Goal: Task Accomplishment & Management: Complete application form

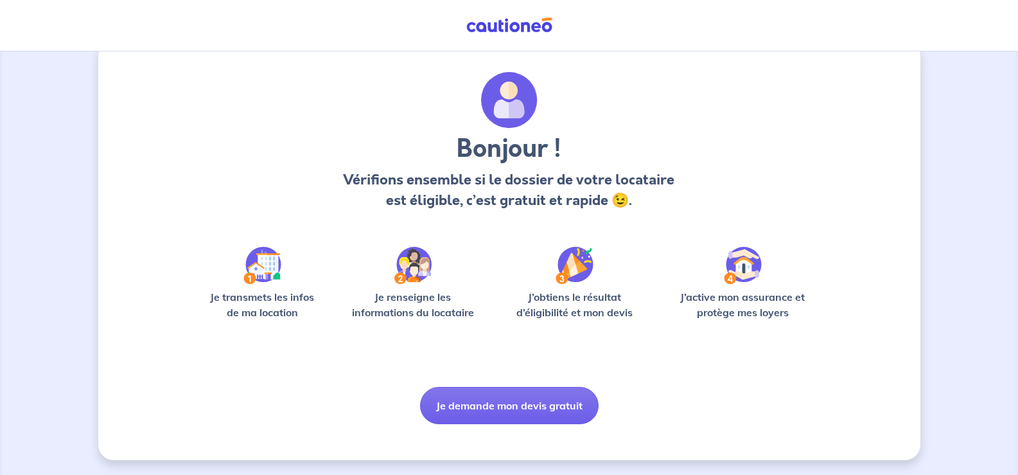
scroll to position [26, 0]
click at [262, 269] on img at bounding box center [262, 264] width 38 height 37
click at [261, 266] on img at bounding box center [262, 264] width 38 height 37
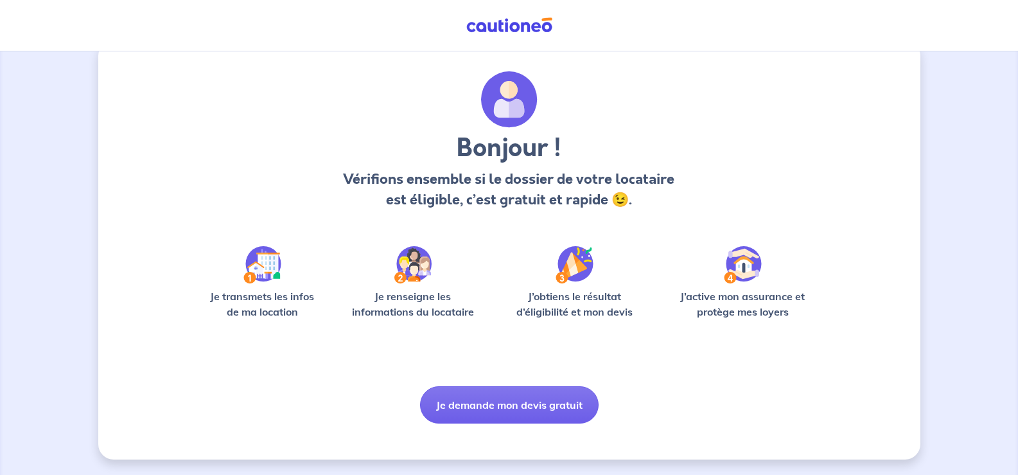
click at [261, 266] on img at bounding box center [262, 264] width 38 height 37
click at [521, 398] on button "Je demande mon devis gratuit" at bounding box center [509, 404] width 179 height 37
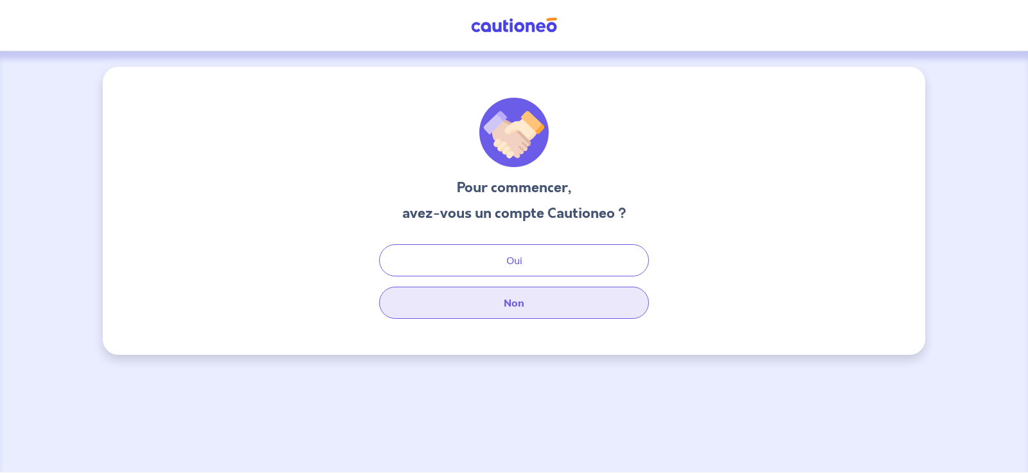
click at [525, 308] on button "Non" at bounding box center [514, 302] width 270 height 32
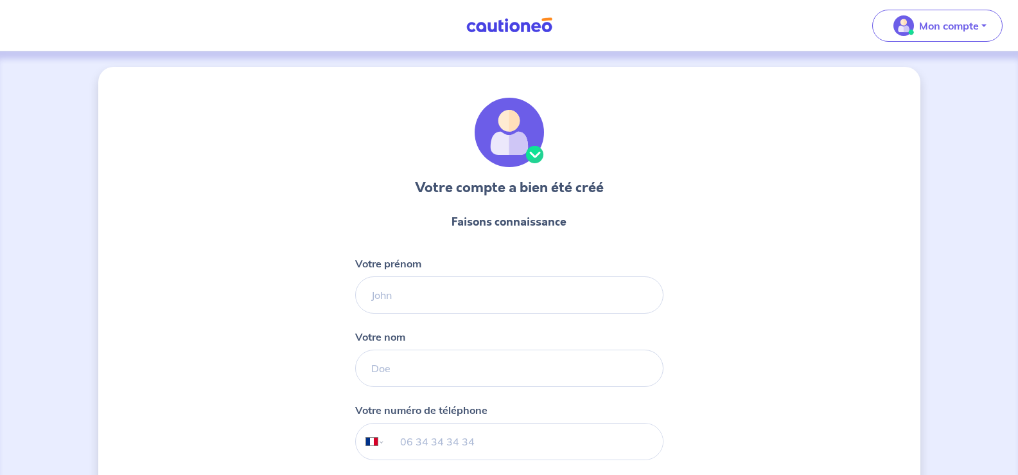
select select "FR"
click at [460, 293] on input "Votre prénom" at bounding box center [509, 294] width 308 height 37
type input "[PERSON_NAME]"
type input "CARRERE"
type input "06 50 06 41 06"
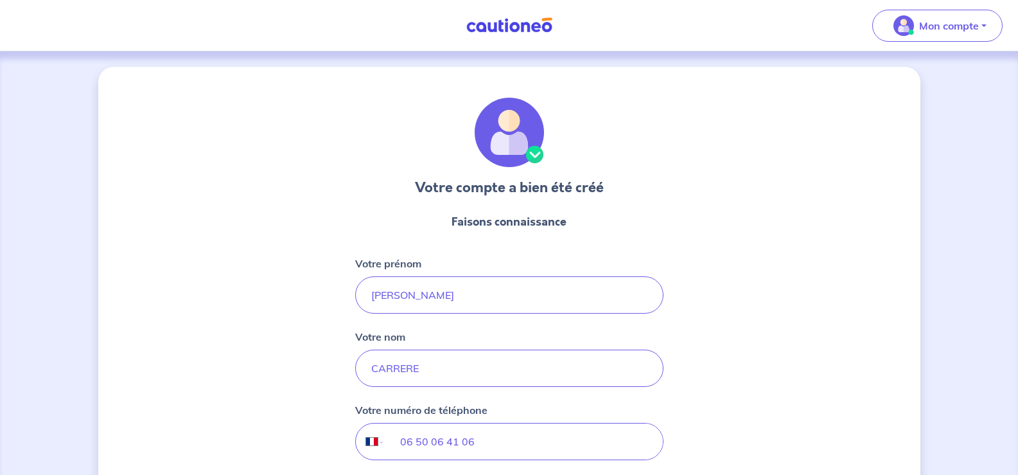
click at [950, 426] on div "Votre compte a bien été créé Faisons connaissance Votre prénom [PERSON_NAME] no…" at bounding box center [509, 328] width 1018 height 554
drag, startPoint x: 950, startPoint y: 426, endPoint x: 1001, endPoint y: 453, distance: 57.7
click at [990, 444] on div "Votre compte a bien été créé Faisons connaissance Votre prénom [PERSON_NAME] no…" at bounding box center [509, 328] width 1018 height 554
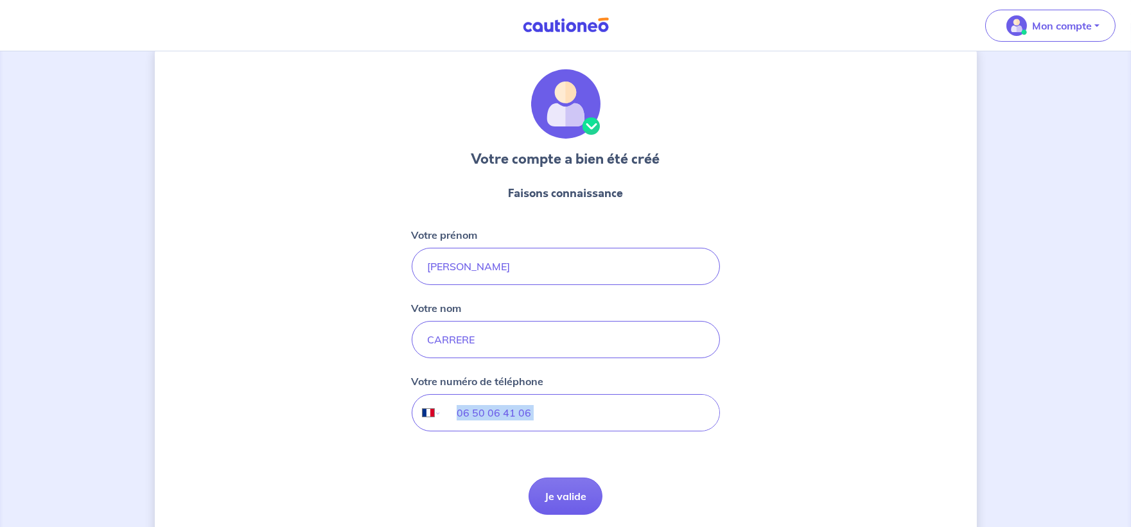
scroll to position [78, 0]
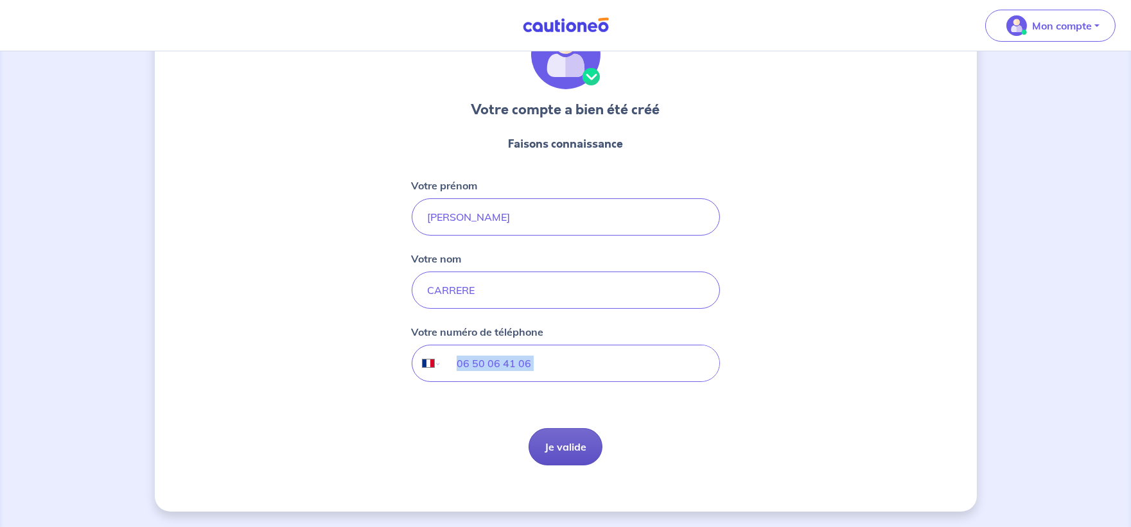
click at [589, 447] on button "Je valide" at bounding box center [566, 446] width 74 height 37
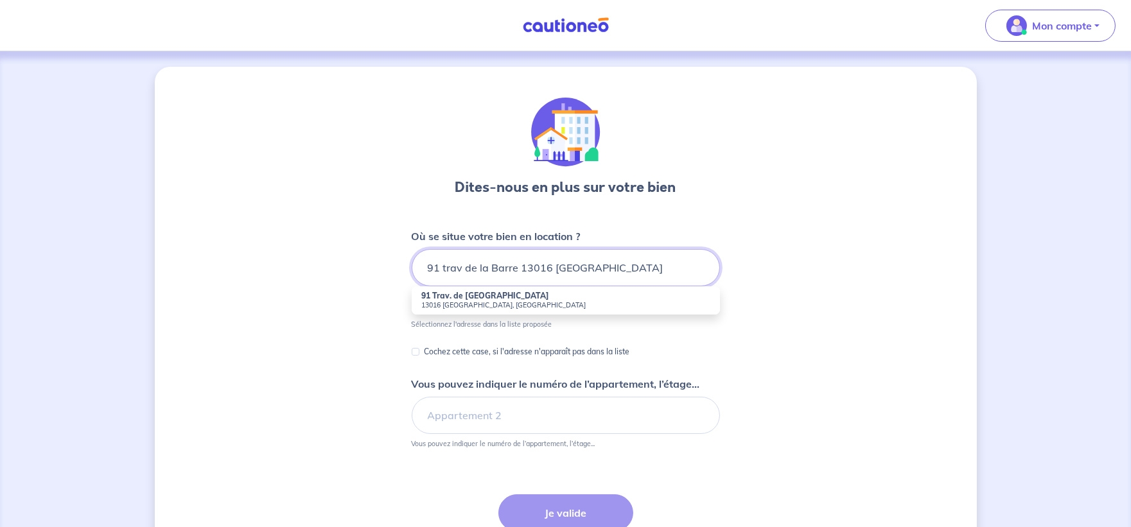
type input "91 trav de la Barre 13016 [GEOGRAPHIC_DATA]"
click at [759, 344] on div "Dites-nous en plus sur votre bien Où se situe votre bien en location ? 91 trav …" at bounding box center [566, 346] width 822 height 559
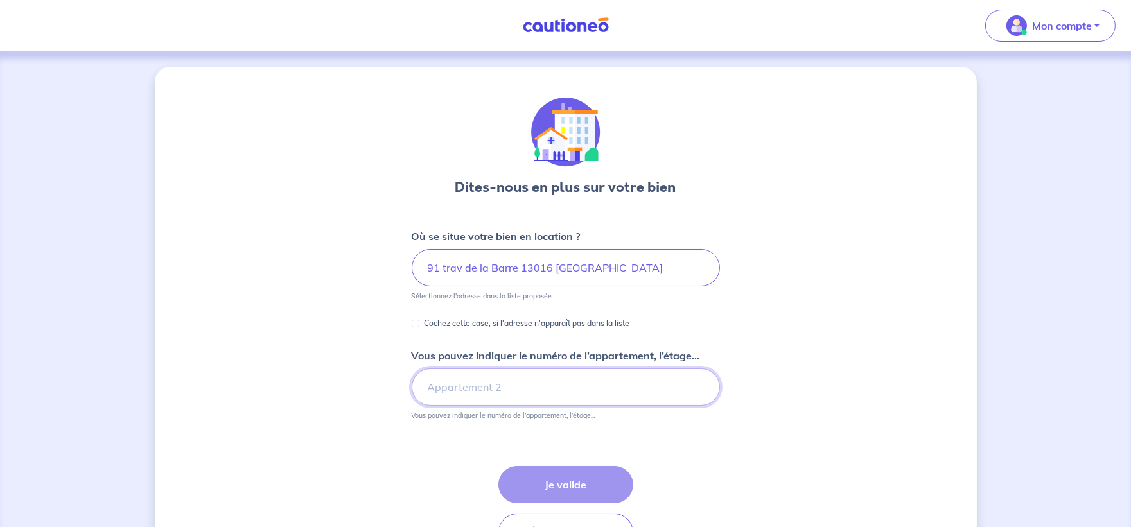
click at [484, 389] on input "Vous pouvez indiquer le numéro de l’appartement, l’étage..." at bounding box center [566, 387] width 308 height 37
type input "aPPARTEMENT"
drag, startPoint x: 509, startPoint y: 383, endPoint x: 381, endPoint y: 387, distance: 128.5
click at [381, 387] on div "Dites-nous en plus sur votre bien Où se situe votre bien en location ? 91 trav …" at bounding box center [566, 332] width 822 height 530
type input "Appartement n°23 étage 2 bât c"
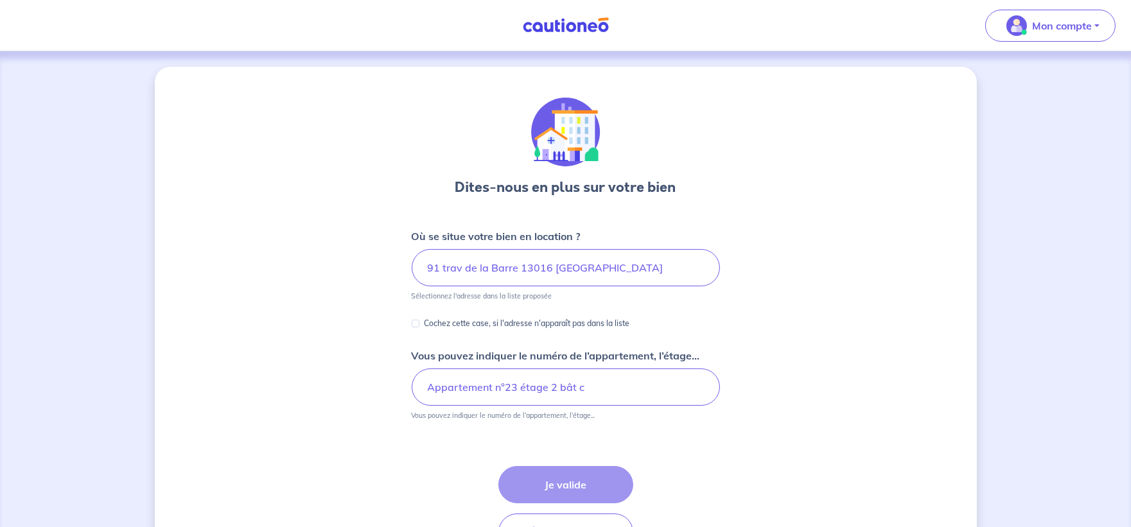
click at [596, 474] on div "Étape Précédente Précédent Je valide Je valide" at bounding box center [565, 508] width 135 height 85
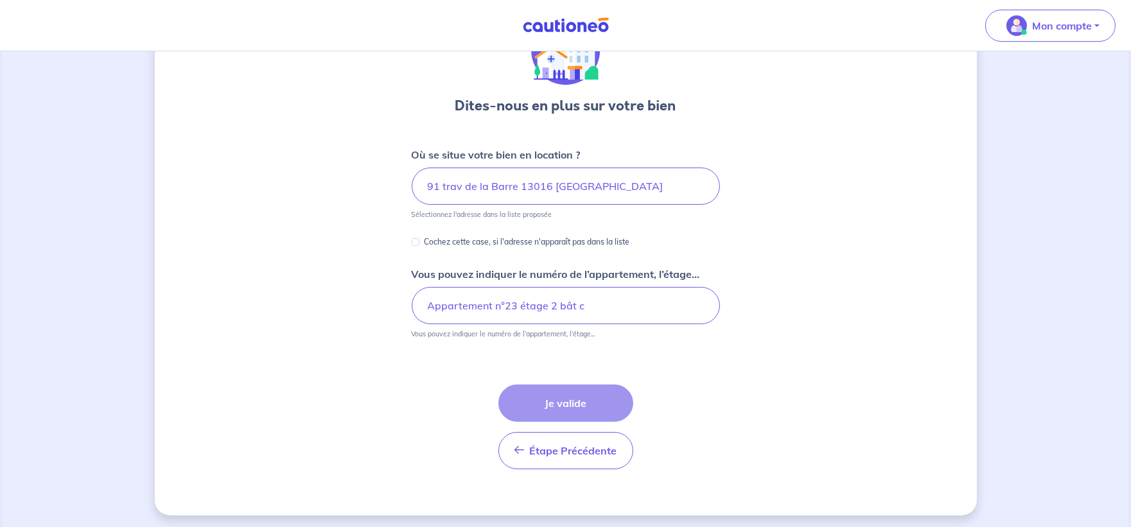
scroll to position [85, 0]
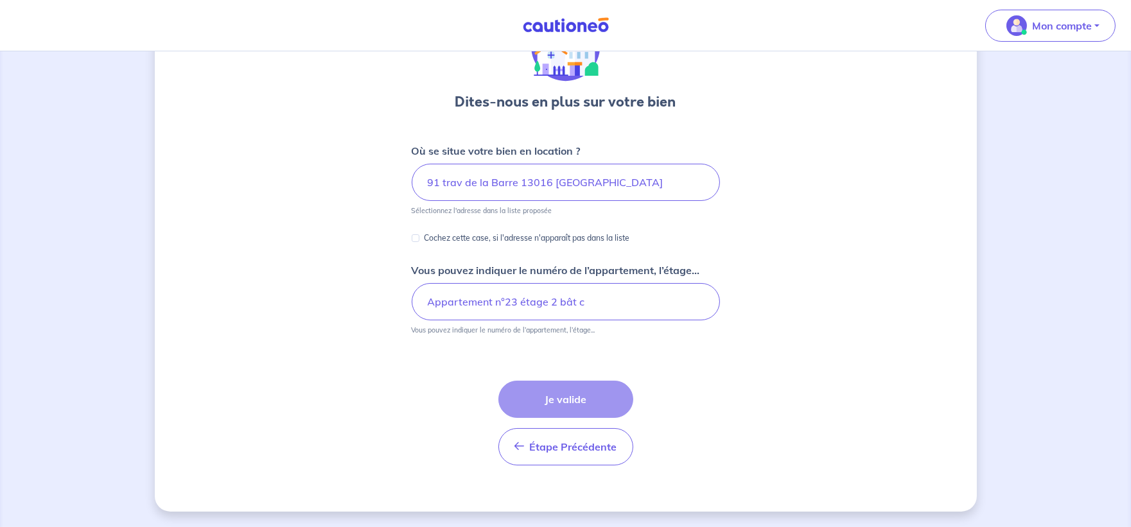
click at [593, 398] on div "Étape Précédente Précédent Je valide Je valide" at bounding box center [565, 423] width 135 height 85
click at [414, 236] on input "Cochez cette case, si l'adresse n'apparaît pas dans la liste" at bounding box center [416, 238] width 8 height 8
checkbox input "true"
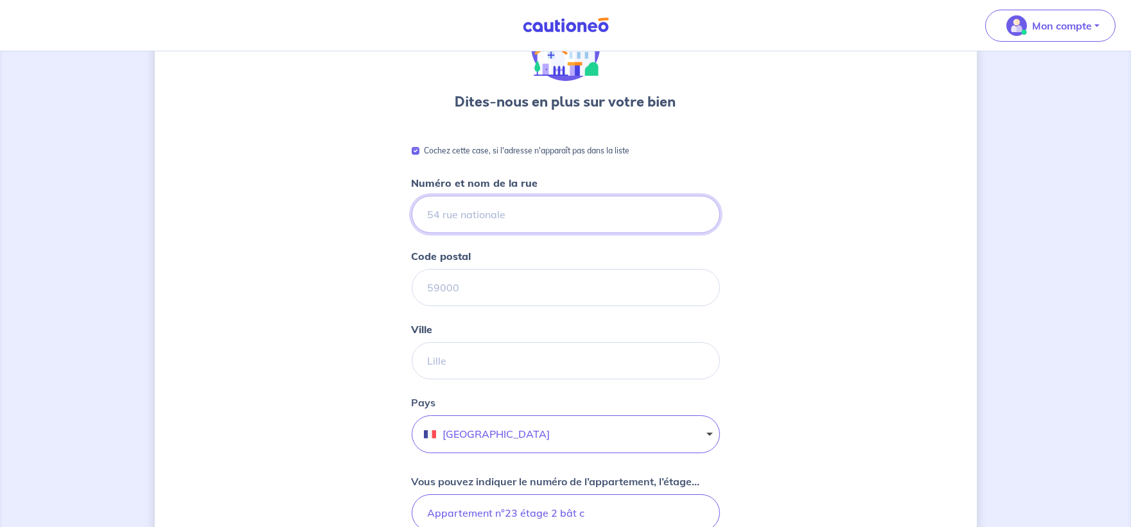
click at [466, 213] on input "Numéro et nom de la rue" at bounding box center [566, 214] width 308 height 37
type input "LE [PERSON_NAME] BAT C / 91 TRAVERSE DE [GEOGRAPHIC_DATA]"
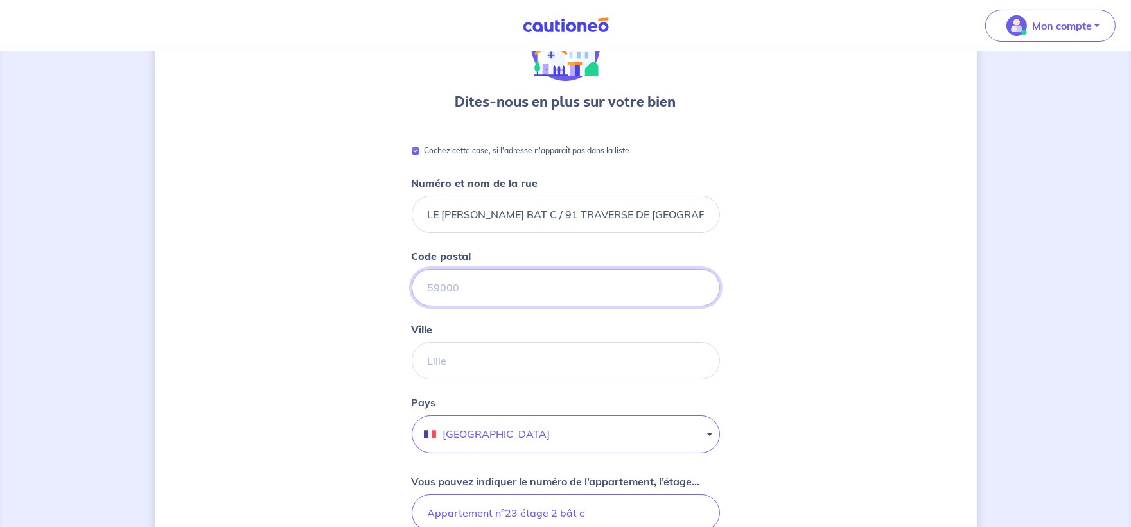
type input "13016"
type input "[GEOGRAPHIC_DATA]"
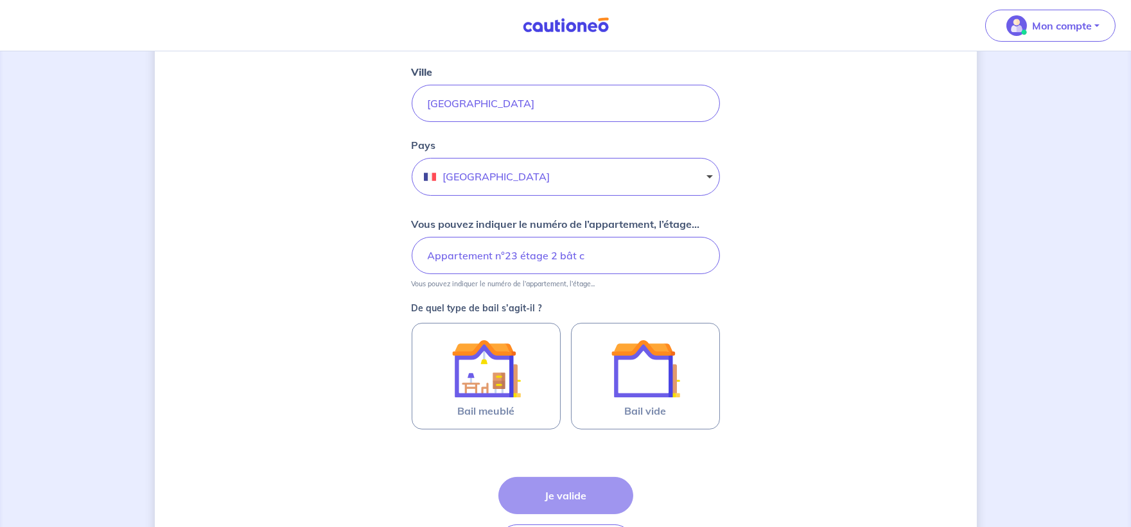
scroll to position [352, 0]
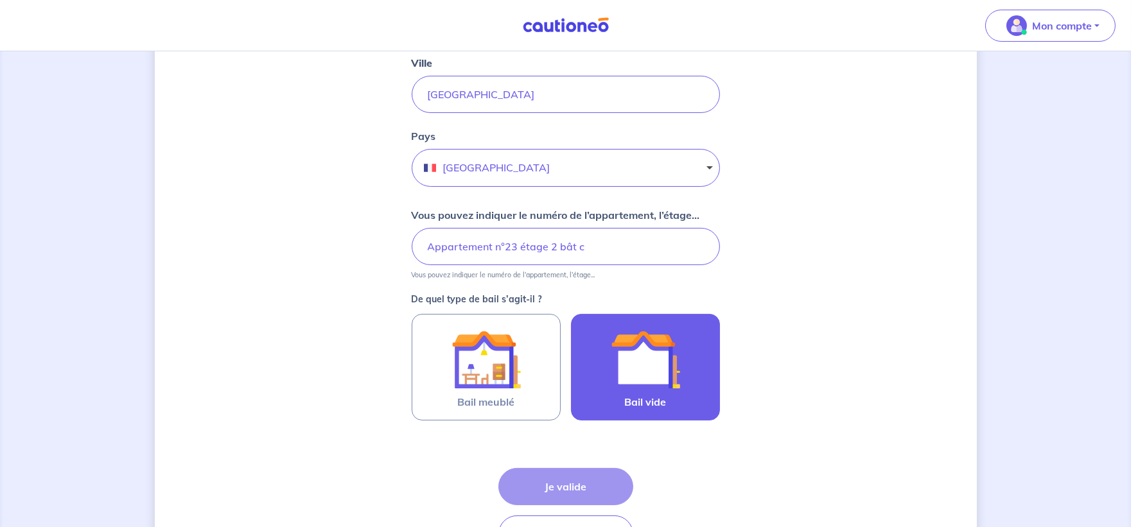
click at [647, 371] on img at bounding box center [645, 359] width 69 height 69
click at [0, 0] on input "Bail vide" at bounding box center [0, 0] width 0 height 0
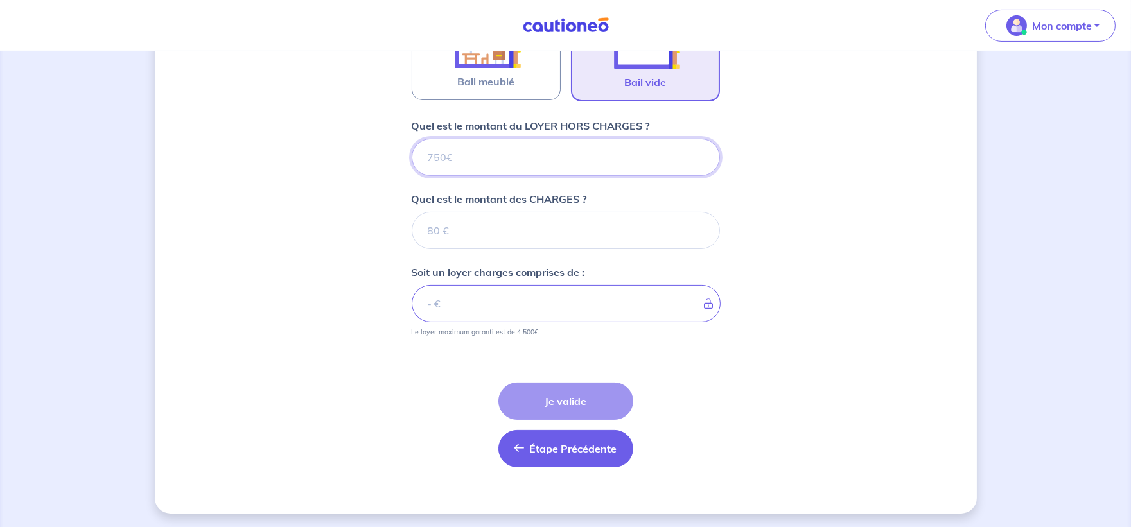
scroll to position [673, 0]
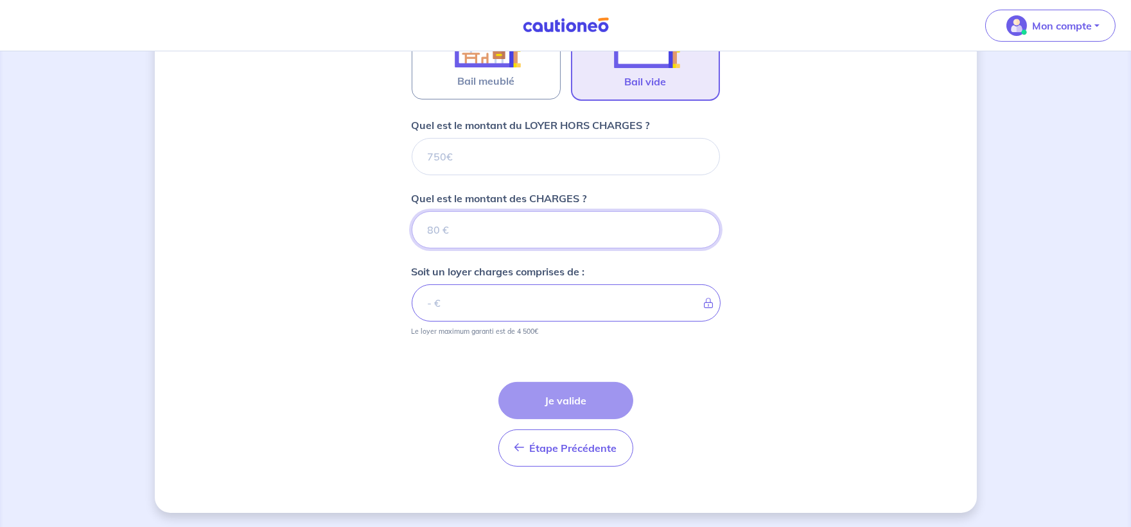
drag, startPoint x: 454, startPoint y: 224, endPoint x: 418, endPoint y: 225, distance: 36.0
click at [419, 225] on input "Quel est le montant des CHARGES ?" at bounding box center [566, 229] width 308 height 37
type input "30"
click at [437, 152] on input "Quel est le montant du LOYER HORS CHARGES ?" at bounding box center [566, 156] width 308 height 37
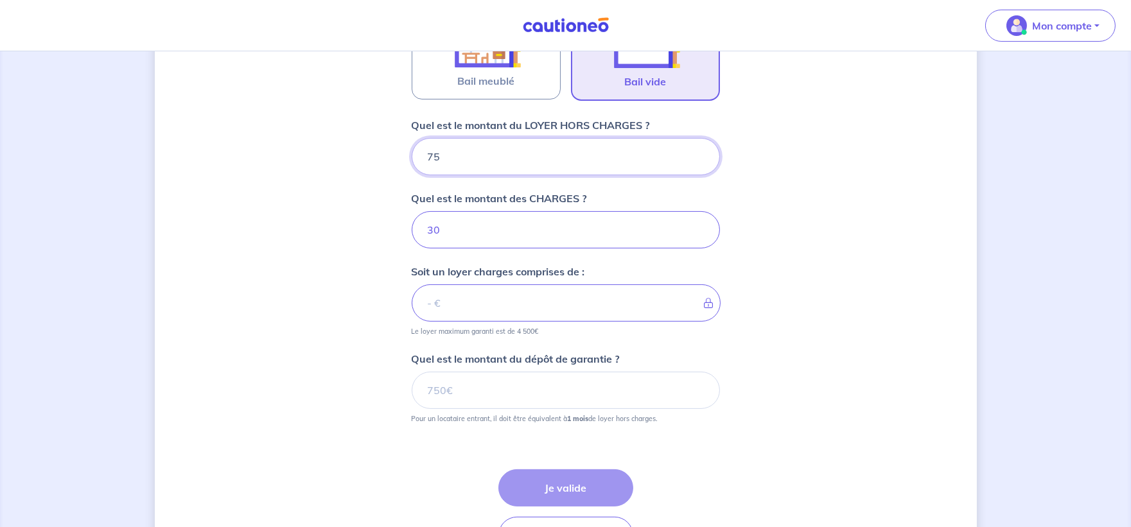
type input "750"
type input "780"
type input "750"
click at [462, 232] on input "30" at bounding box center [566, 229] width 308 height 37
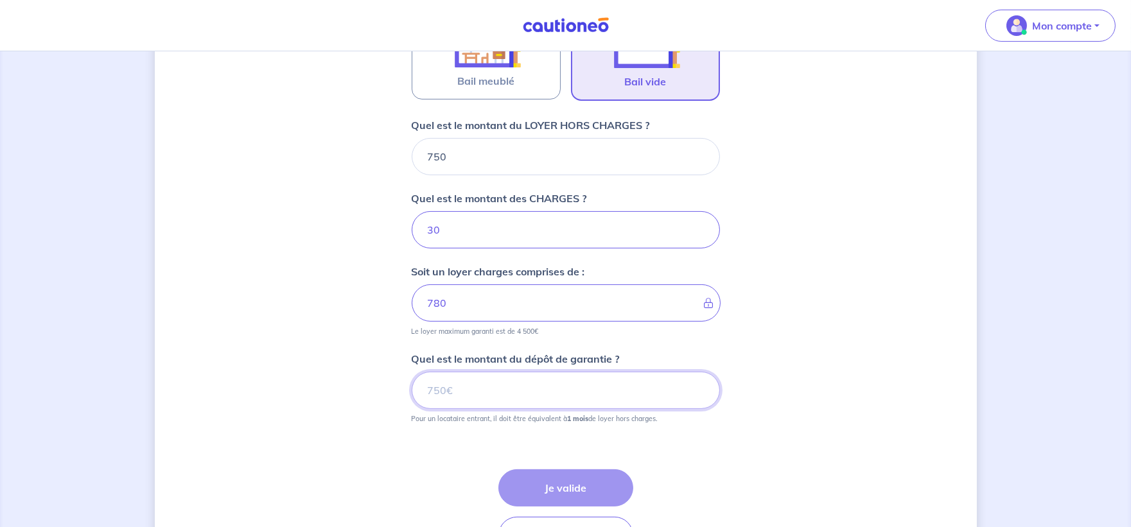
click at [471, 390] on input "Quel est le montant du dépôt de garantie ?" at bounding box center [566, 390] width 308 height 37
click at [697, 392] on input "0" at bounding box center [566, 390] width 308 height 37
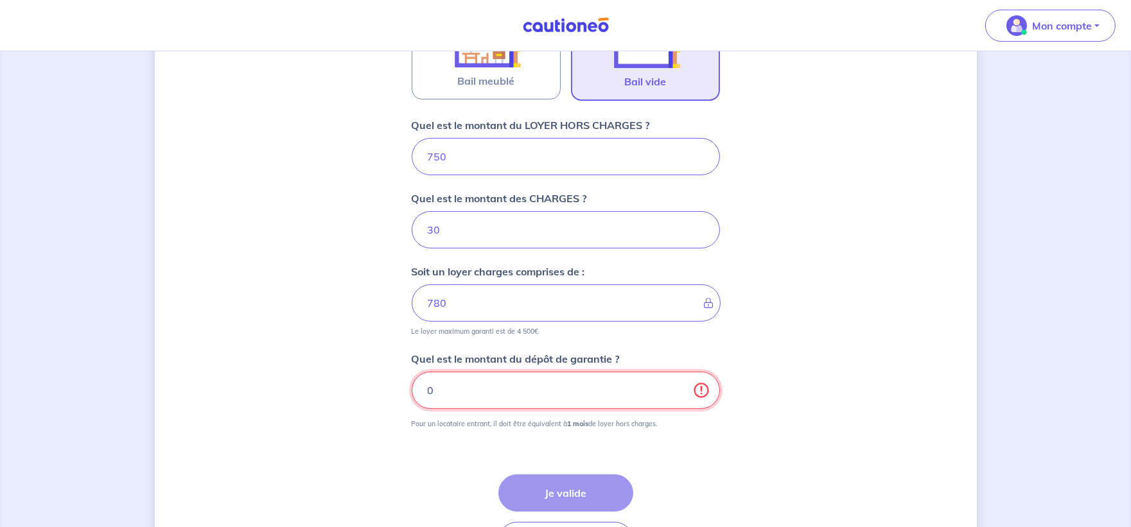
click at [697, 392] on input "0" at bounding box center [566, 390] width 308 height 37
click at [824, 418] on div "Dites-nous en plus sur votre bien Cochez cette case, si l'adresse n'apparaît pa…" at bounding box center [566, 0] width 822 height 1212
click at [447, 387] on input "7500" at bounding box center [566, 390] width 308 height 37
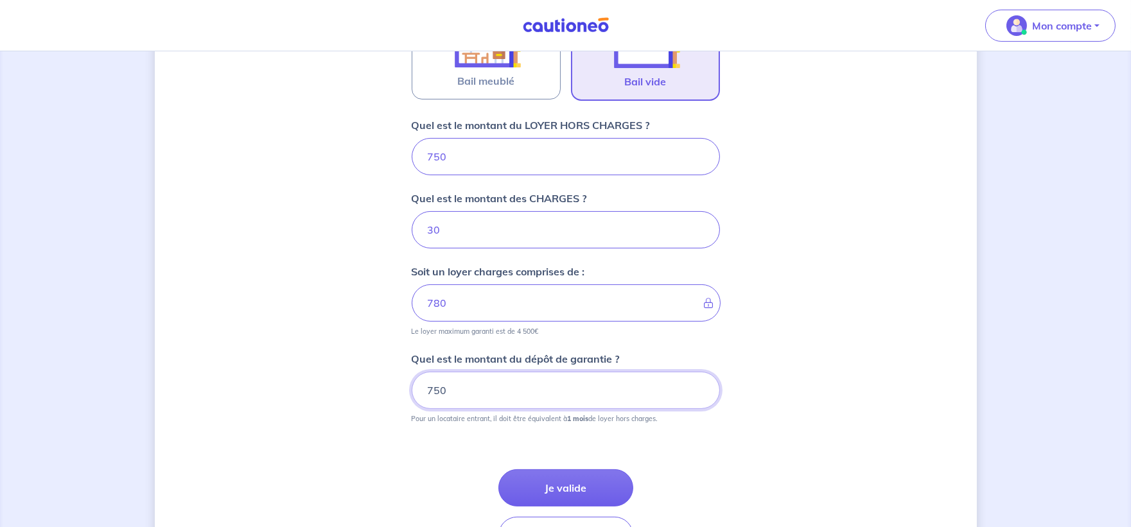
type input "750"
click at [658, 454] on div "Étape Précédente Précédent Je valide Je valide" at bounding box center [566, 497] width 308 height 116
click at [601, 473] on button "Je valide" at bounding box center [565, 487] width 135 height 37
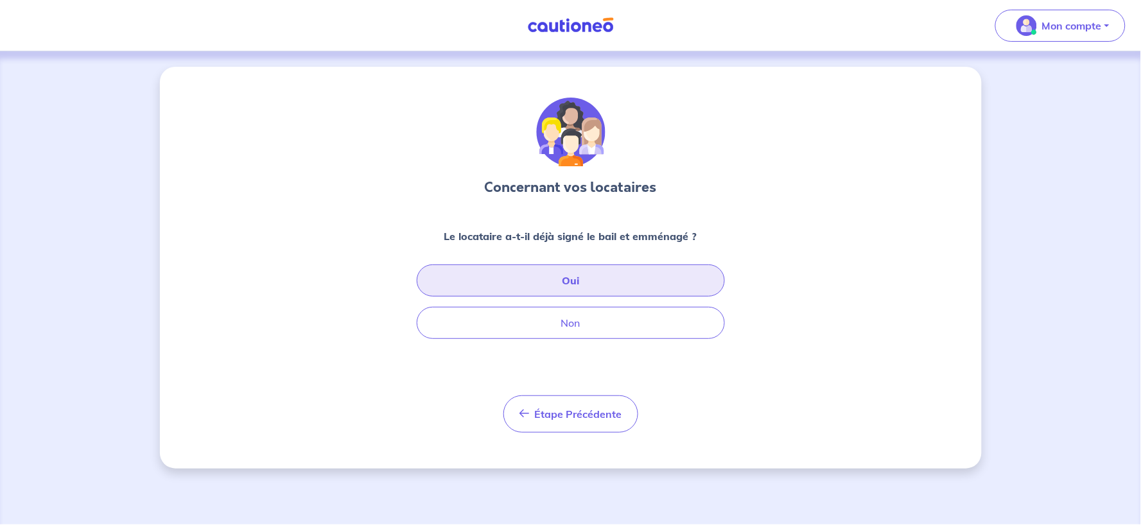
click at [600, 275] on button "Oui" at bounding box center [571, 281] width 308 height 32
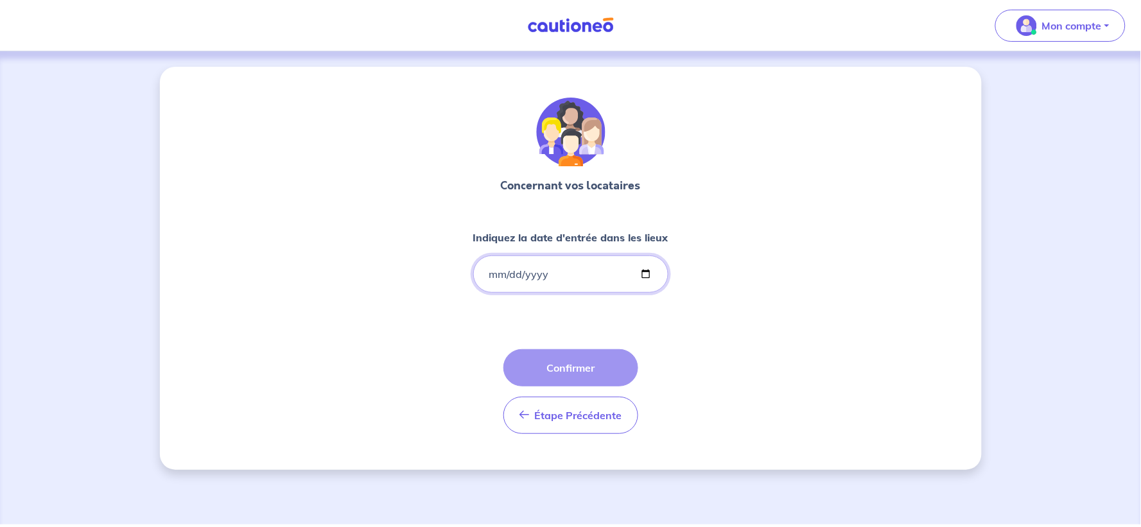
click at [489, 276] on input "Indiquez la date d'entrée dans les lieux" at bounding box center [570, 274] width 195 height 37
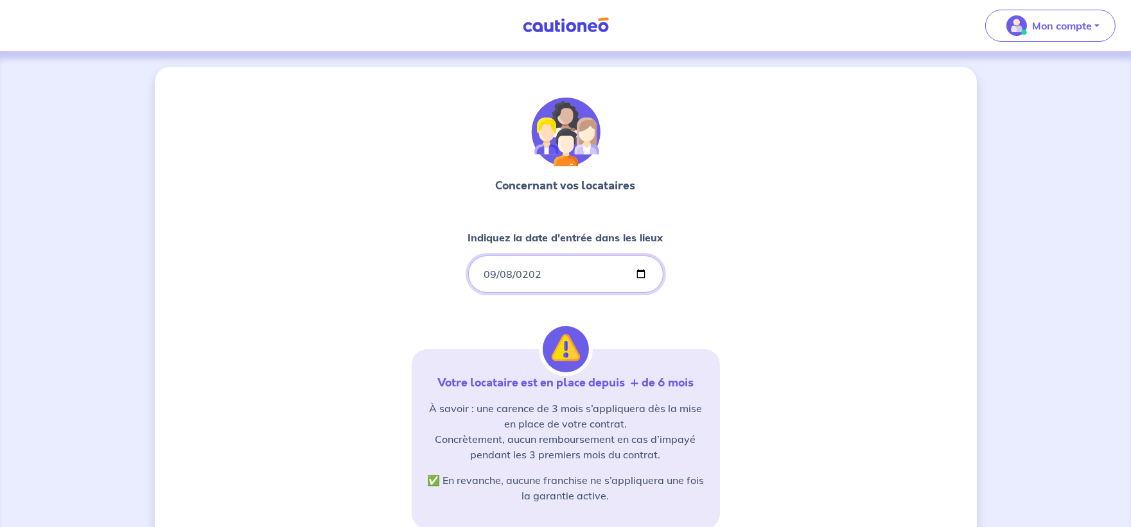
type input "[DATE]"
click at [731, 322] on div "Concernant vos locataires Indiquez la date d'entrée dans les lieux [DATE] Votre…" at bounding box center [566, 392] width 822 height 650
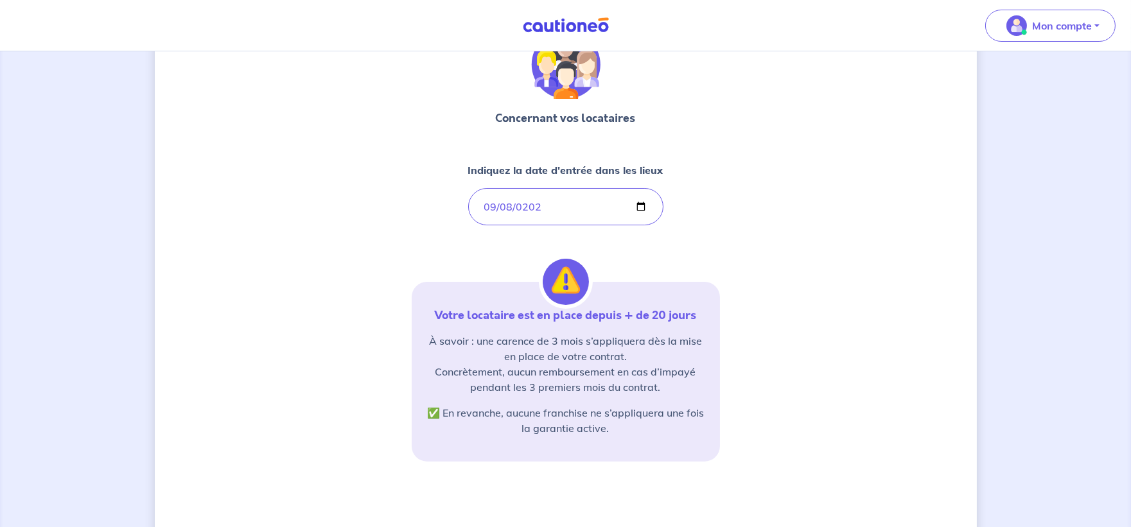
scroll to position [106, 0]
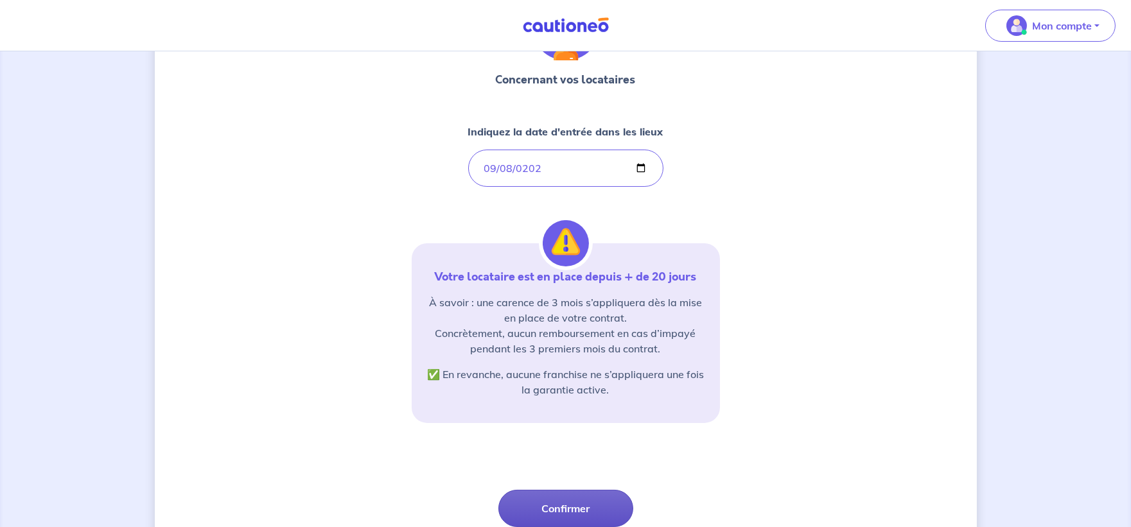
click at [617, 474] on button "Confirmer" at bounding box center [565, 508] width 135 height 37
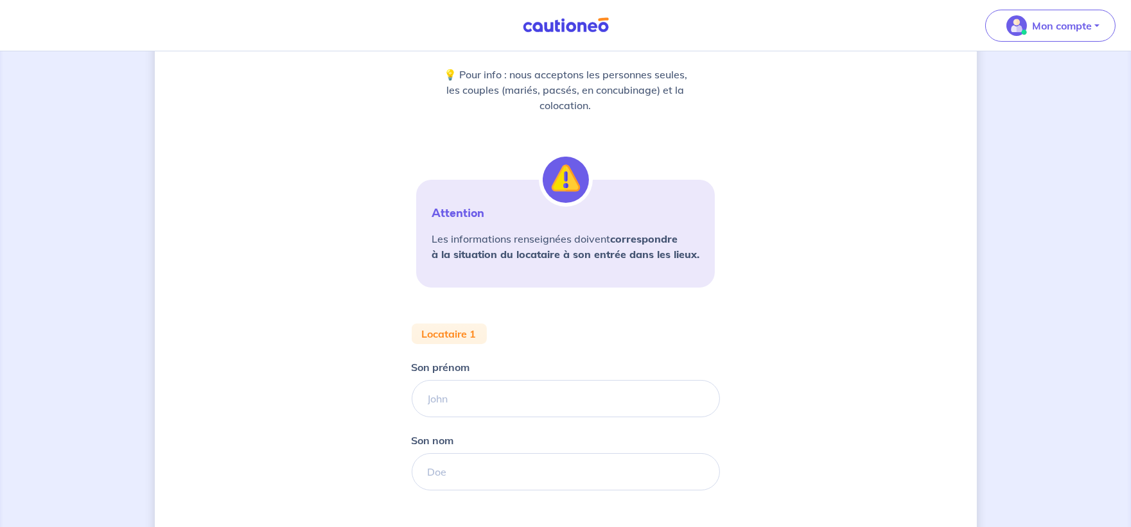
scroll to position [219, 0]
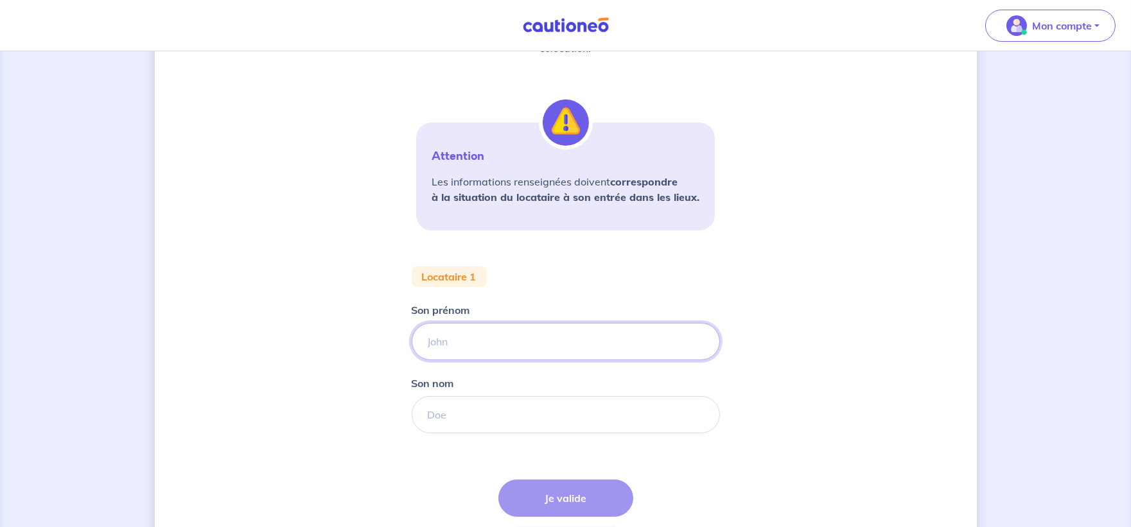
click at [505, 347] on input "Son prénom" at bounding box center [566, 341] width 308 height 37
type input "t"
type input "TAREK"
click at [463, 418] on input "Son nom" at bounding box center [566, 414] width 308 height 37
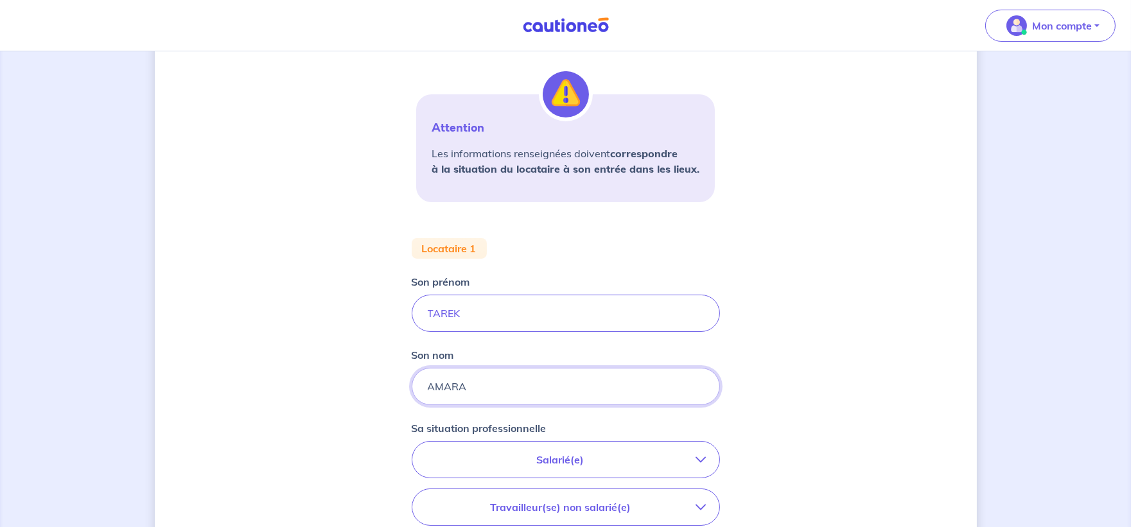
scroll to position [409, 0]
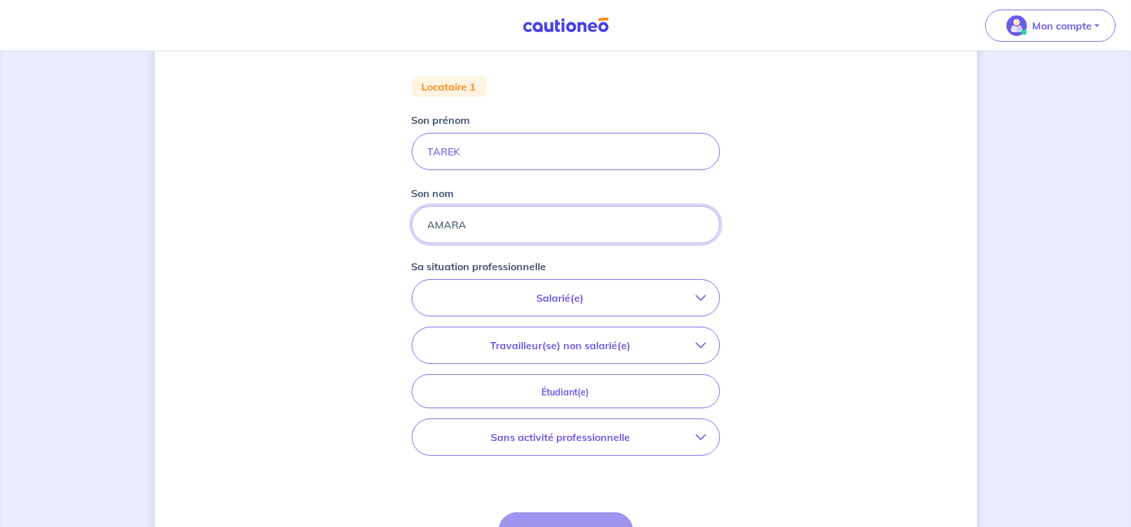
type input "AMARA"
click at [698, 298] on icon "button" at bounding box center [701, 298] width 10 height 10
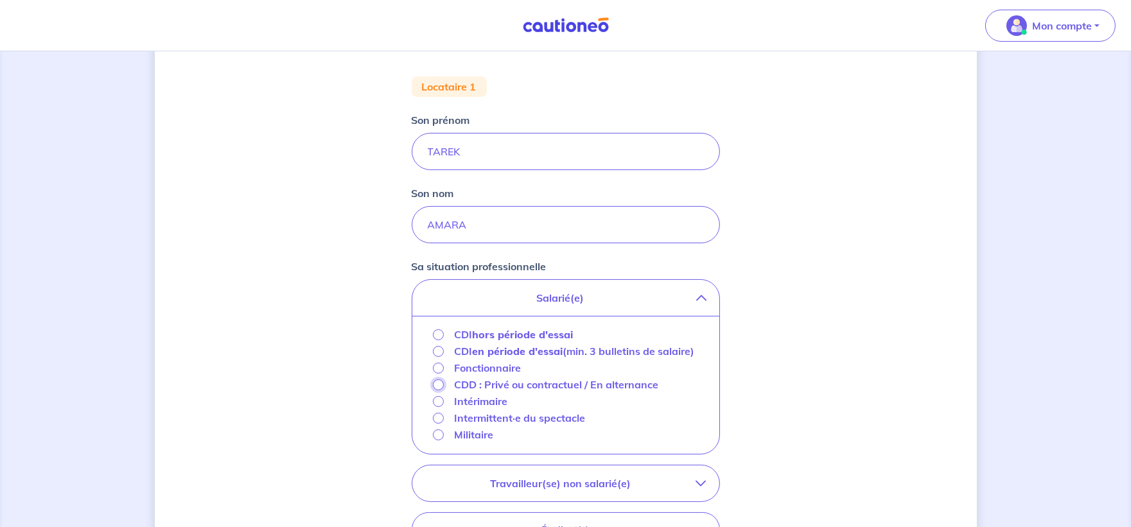
click at [435, 390] on input "CDD : Privé ou contractuel / En alternance" at bounding box center [438, 385] width 11 height 11
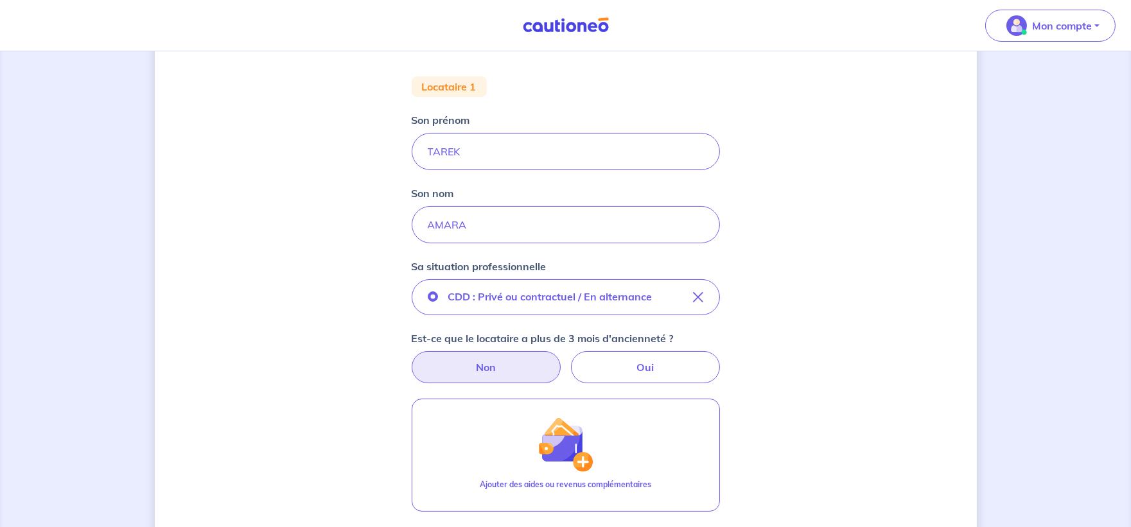
click at [544, 363] on label "Non" at bounding box center [486, 367] width 149 height 32
click at [561, 360] on input "Non" at bounding box center [565, 355] width 8 height 8
radio input "true"
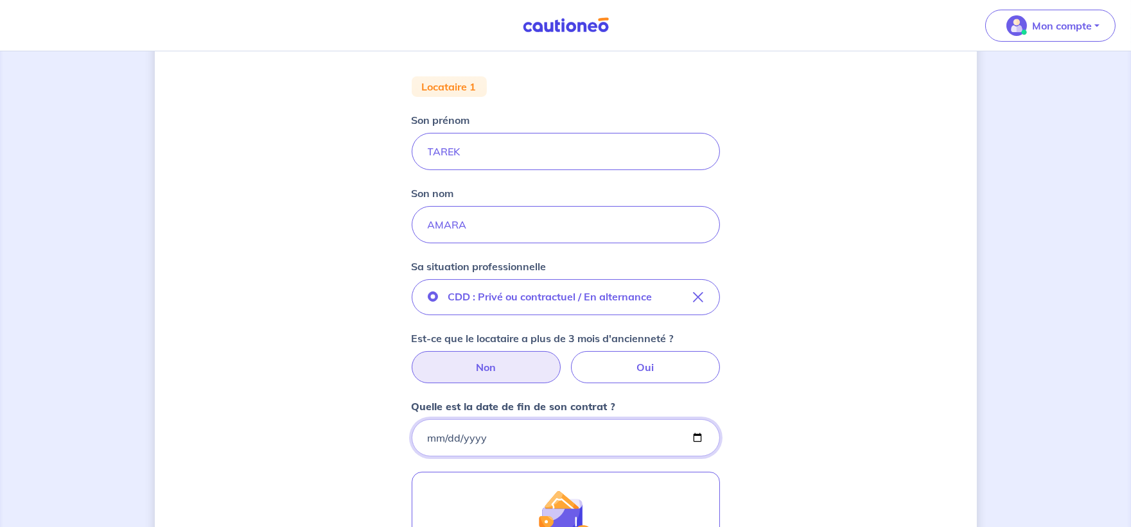
click at [428, 440] on input "Quelle est la date de fin de son contrat ?" at bounding box center [566, 437] width 308 height 37
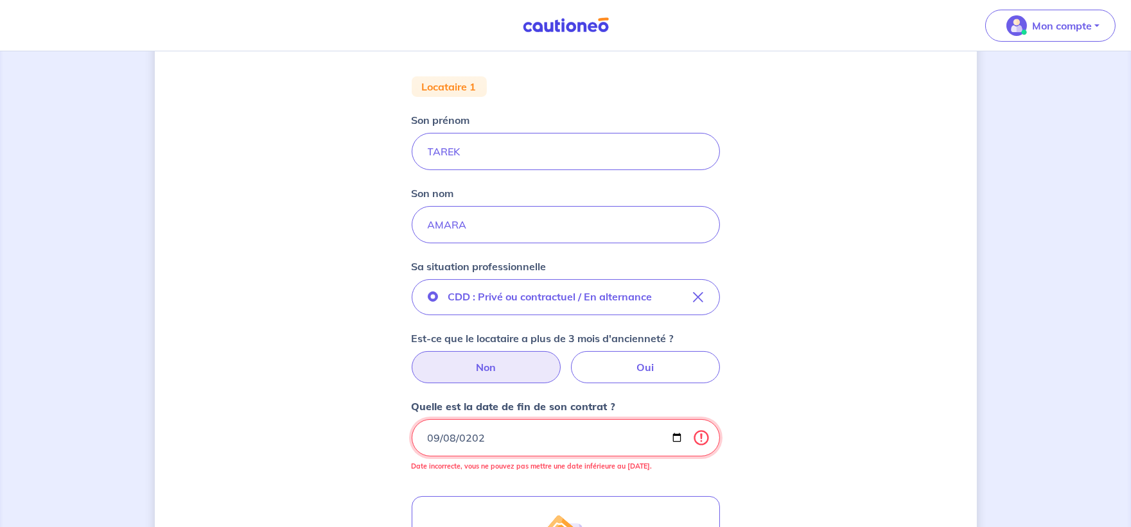
type input "[DATE]"
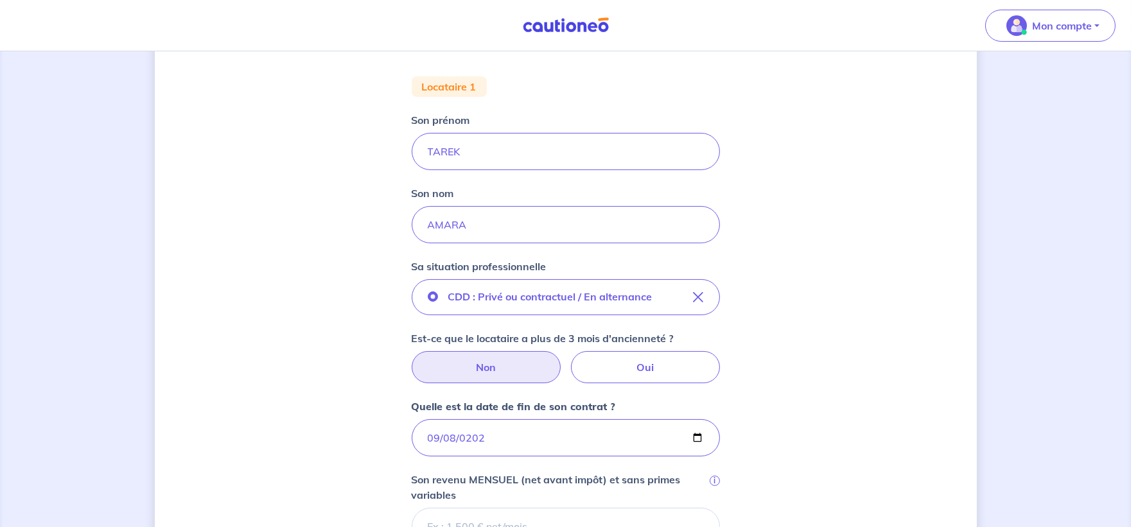
scroll to position [415, 0]
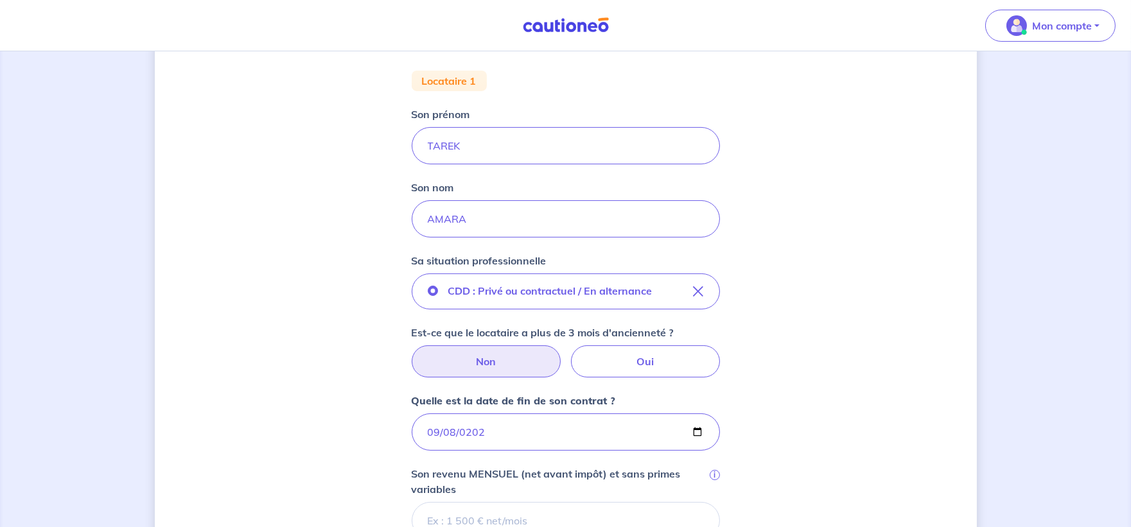
click at [862, 383] on div "Concernant vos locataires 💡 Pour info : nous acceptons les personnes seules, le…" at bounding box center [566, 263] width 822 height 1223
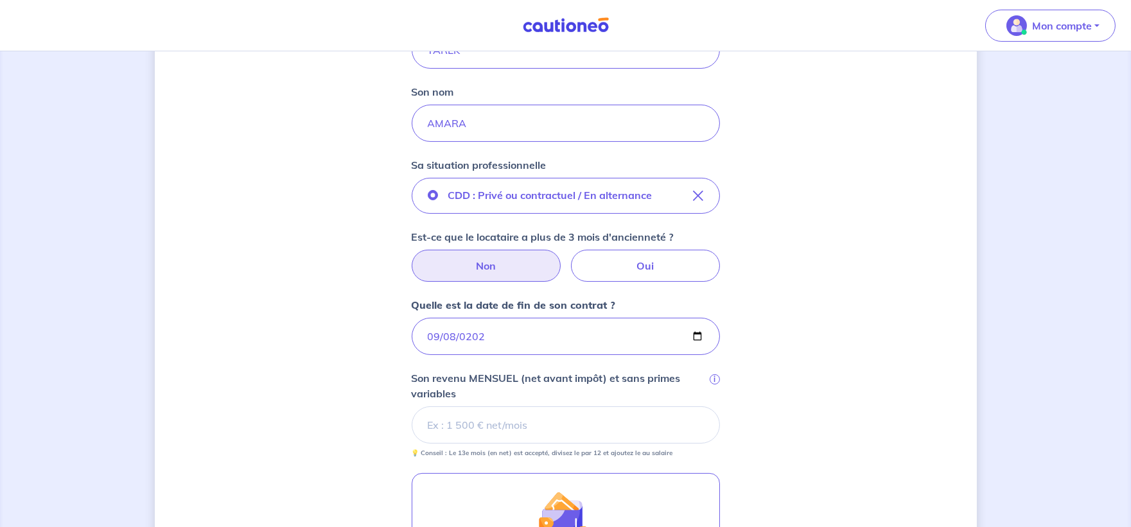
scroll to position [548, 0]
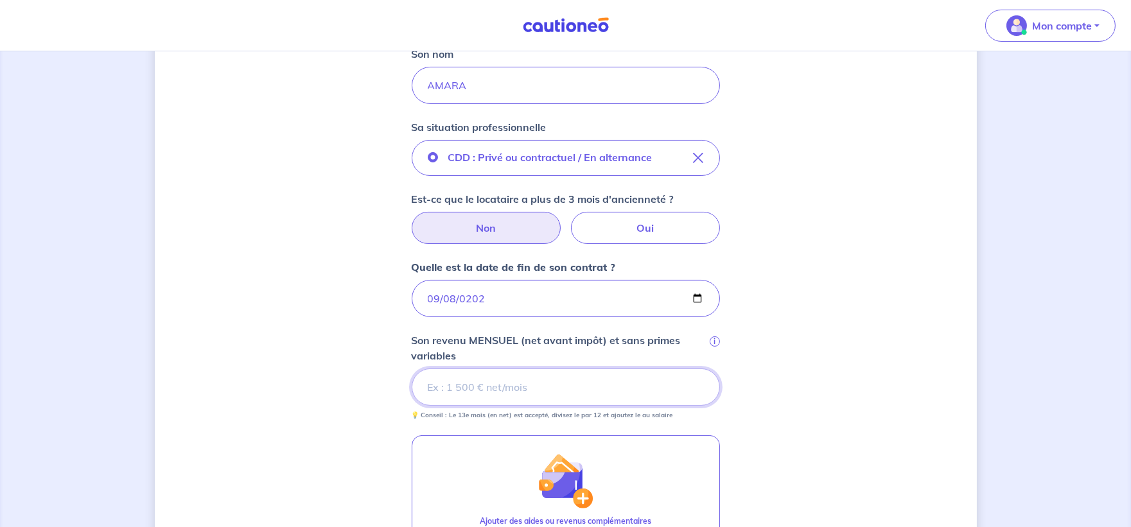
click at [448, 389] on input "Son revenu MENSUEL (net avant impôt) et sans primes variables i" at bounding box center [566, 387] width 308 height 37
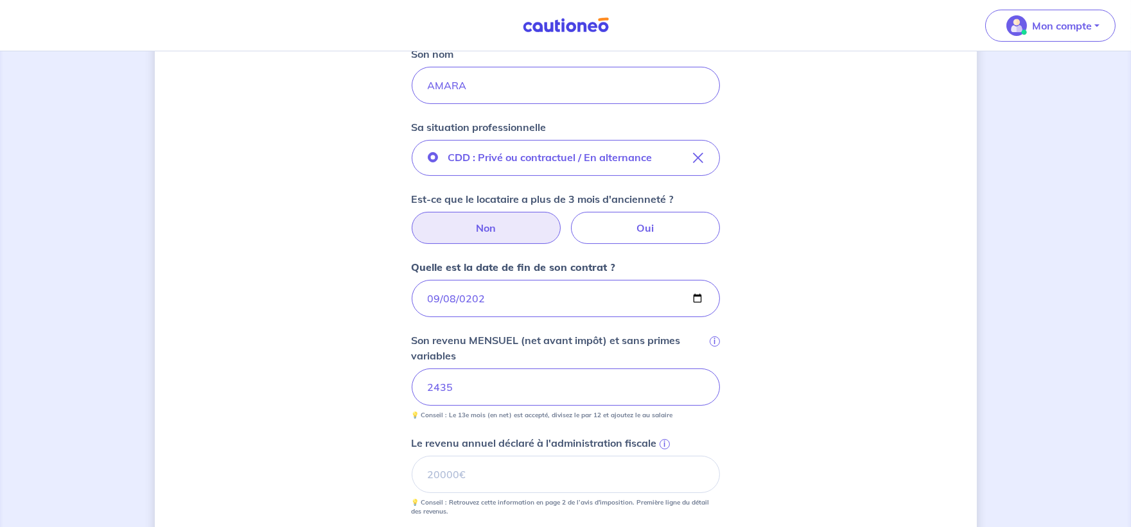
click at [776, 403] on div "Concernant vos locataires 💡 Pour info : nous acceptons les personnes seules, le…" at bounding box center [566, 177] width 822 height 1319
click at [496, 474] on input "Le revenu annuel déclaré à l'administration fiscale i" at bounding box center [566, 474] width 308 height 37
type input "29220"
click at [838, 376] on div "Concernant vos locataires 💡 Pour info : nous acceptons les personnes seules, le…" at bounding box center [566, 177] width 822 height 1319
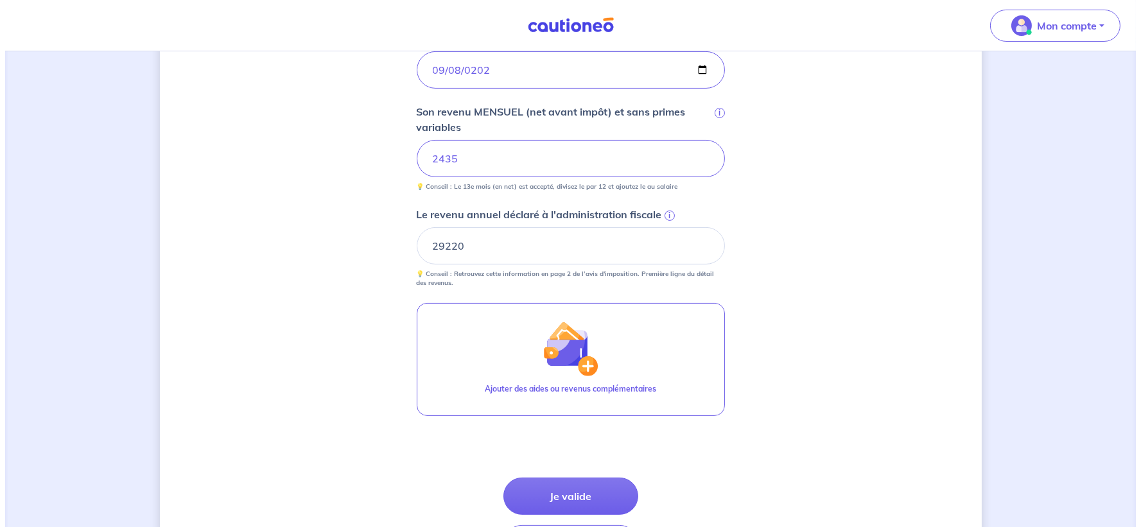
scroll to position [787, 0]
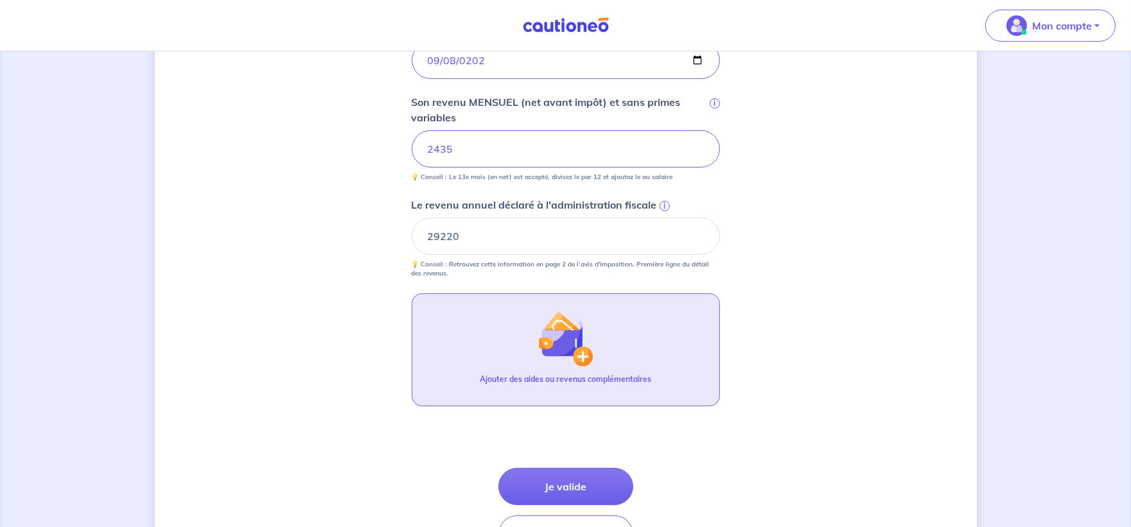
click at [580, 360] on img "button" at bounding box center [565, 338] width 55 height 55
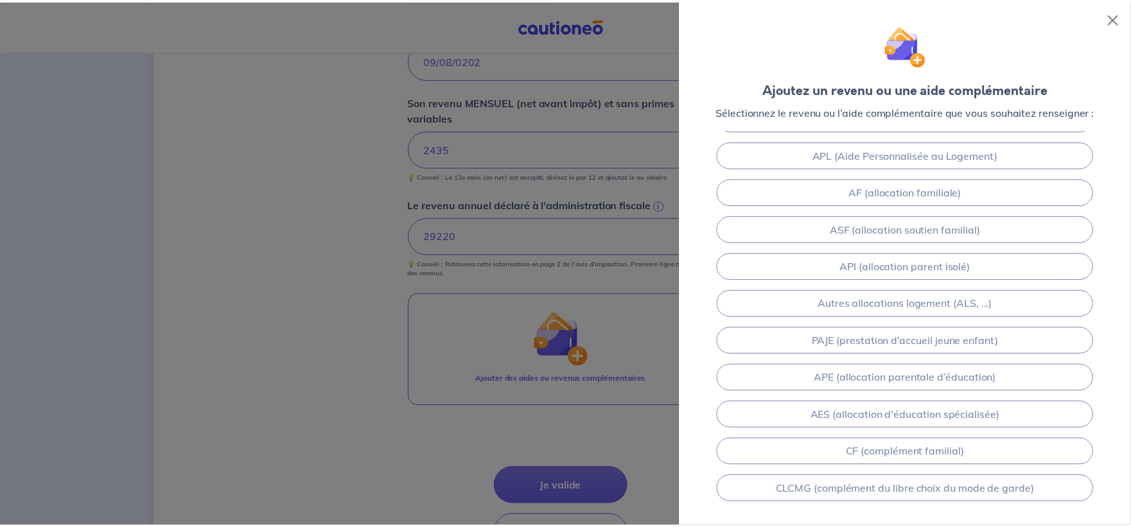
scroll to position [189, 0]
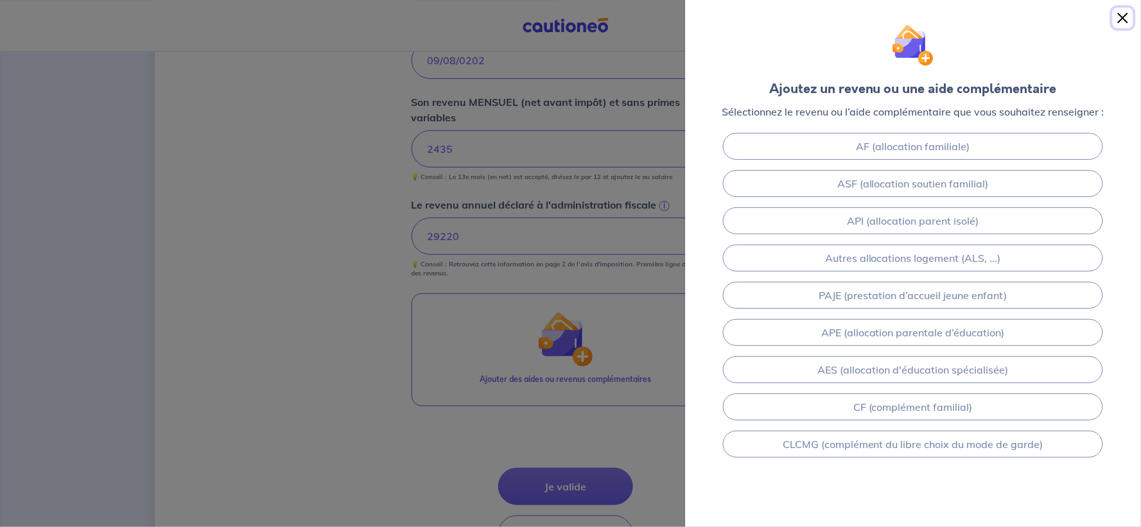
click at [1017, 17] on button "Close" at bounding box center [1123, 18] width 21 height 21
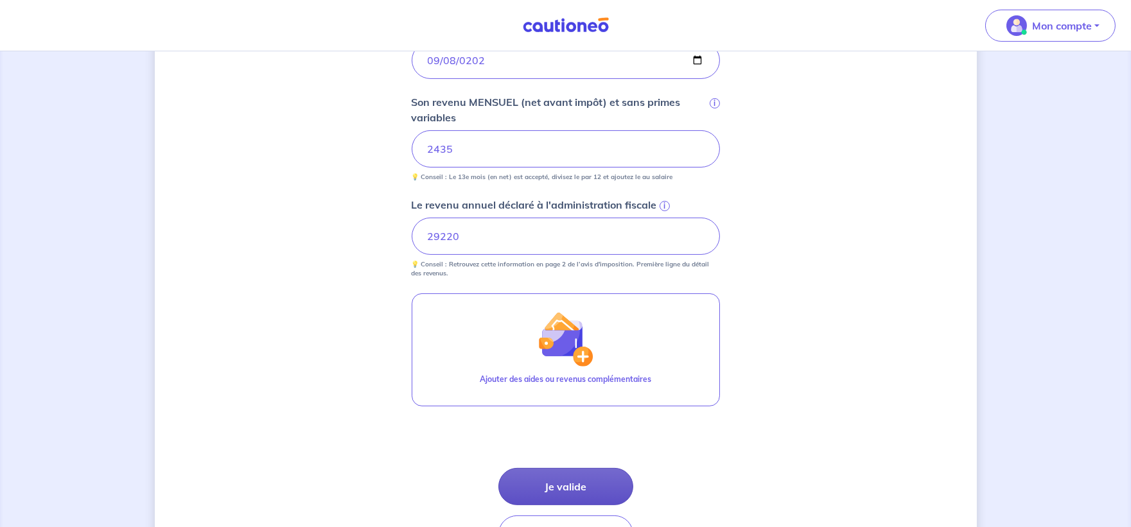
click at [580, 474] on button "Je valide" at bounding box center [565, 486] width 135 height 37
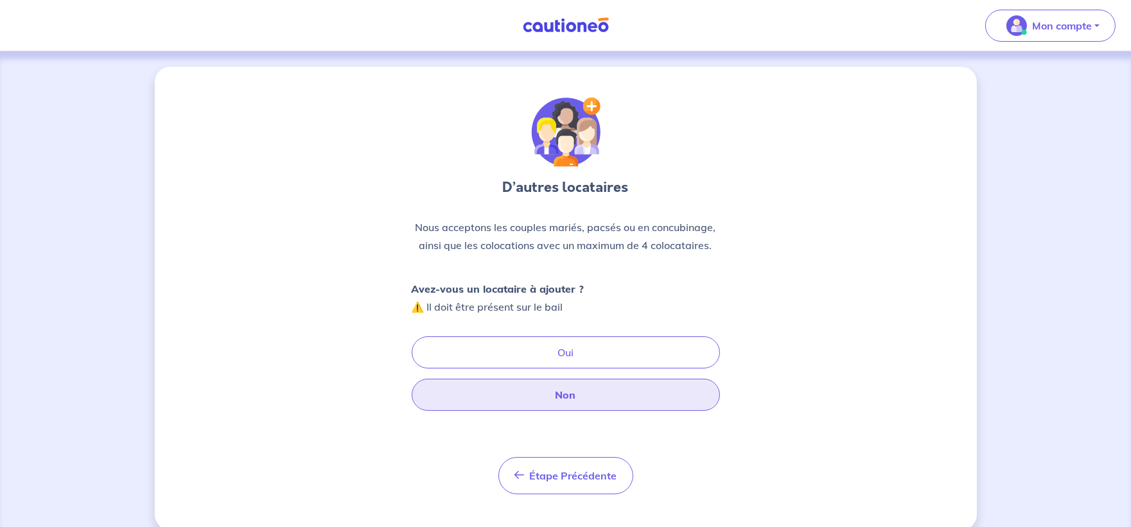
click at [579, 393] on button "Non" at bounding box center [566, 395] width 308 height 32
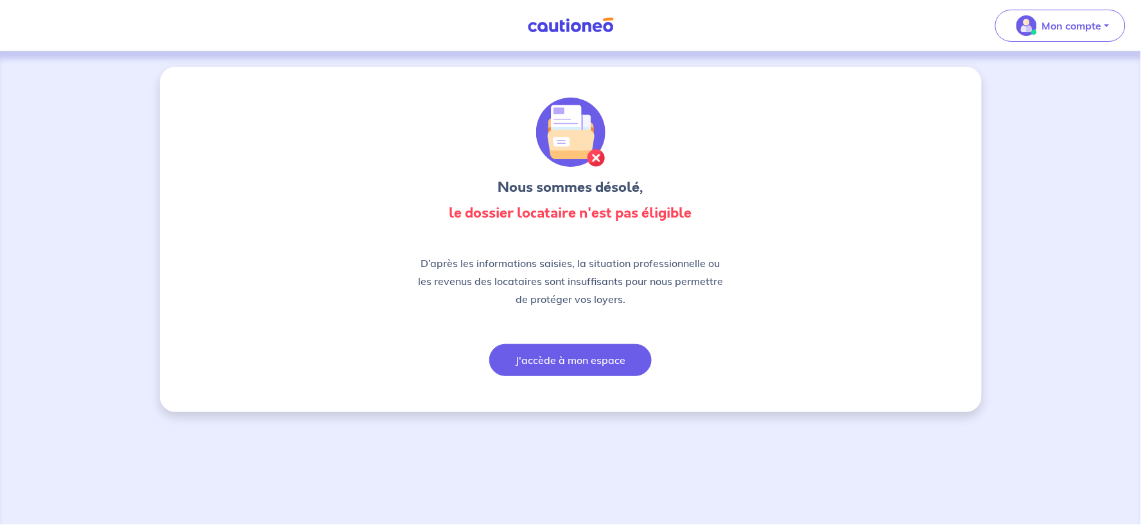
click at [570, 351] on button "J'accède à mon espace" at bounding box center [570, 360] width 162 height 32
